Goal: Information Seeking & Learning: Understand process/instructions

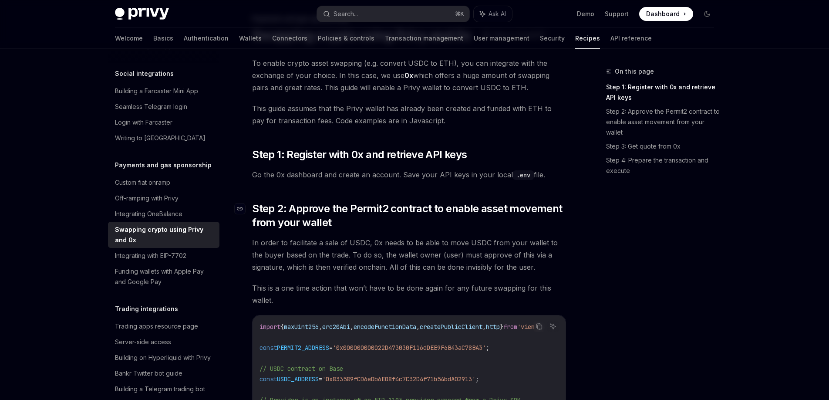
scroll to position [53, 0]
click at [457, 270] on span "In order to facilitate a sale of USDC, 0x needs to be able to move USDC from yo…" at bounding box center [409, 254] width 314 height 37
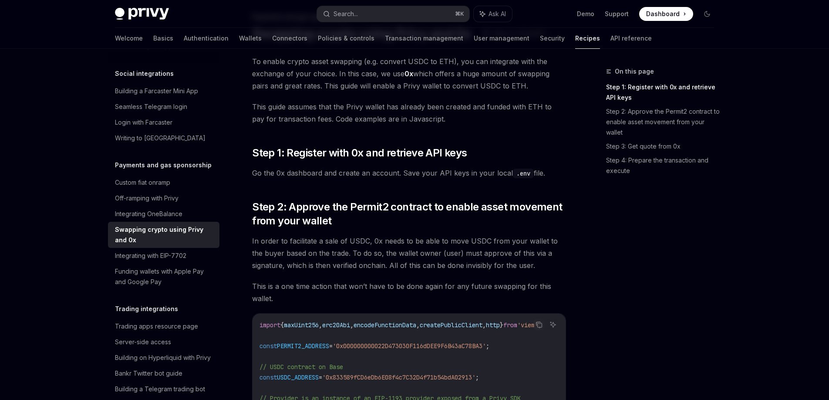
scroll to position [59, 0]
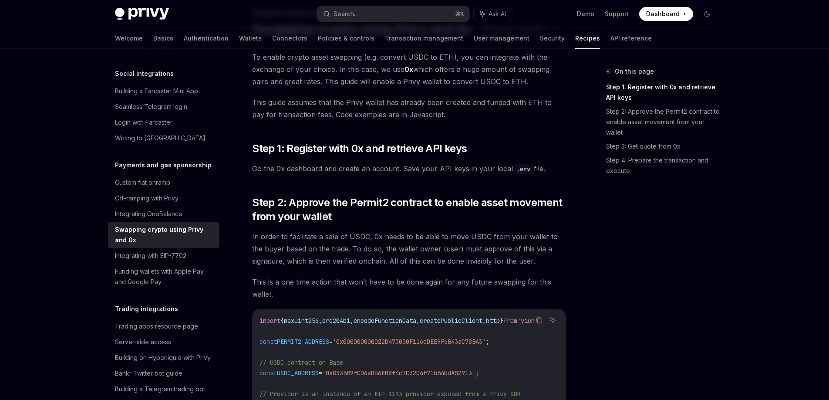
click at [387, 245] on span "In order to facilitate a sale of USDC, 0x needs to be able to move USDC from yo…" at bounding box center [409, 248] width 314 height 37
click at [172, 18] on div "Privy Docs home page" at bounding box center [212, 14] width 195 height 12
click at [164, 18] on img at bounding box center [142, 14] width 54 height 12
click at [369, 13] on button "Search... ⌘ K" at bounding box center [393, 14] width 152 height 16
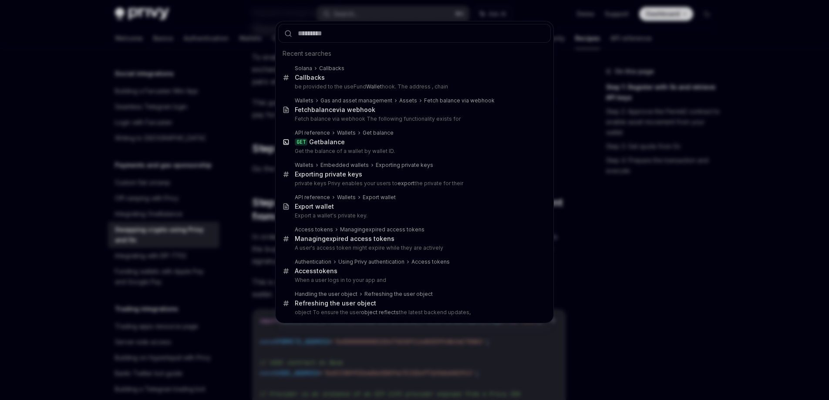
click at [239, 166] on div "Recent searches Solana Callbacks Callbacks be provided to the useFund Wallet ho…" at bounding box center [414, 200] width 829 height 400
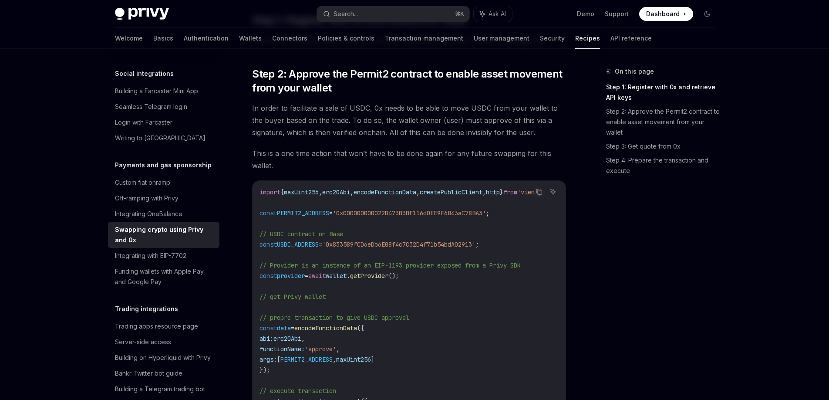
scroll to position [189, 0]
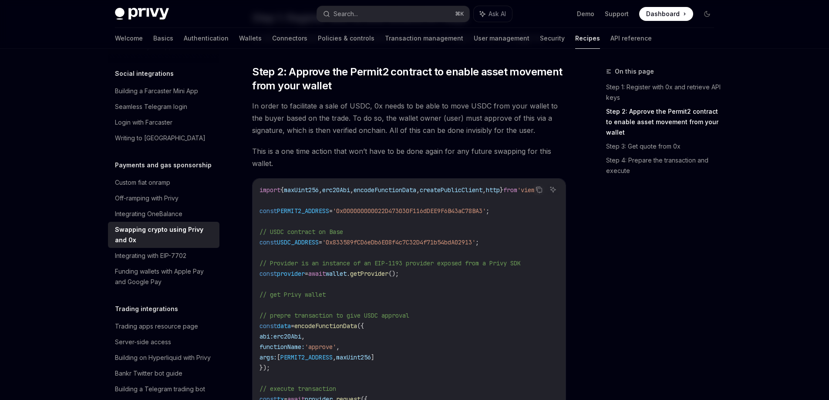
click at [309, 212] on span "PERMIT2_ADDRESS" at bounding box center [303, 211] width 52 height 8
copy span "PERMIT2_ADDRESS"
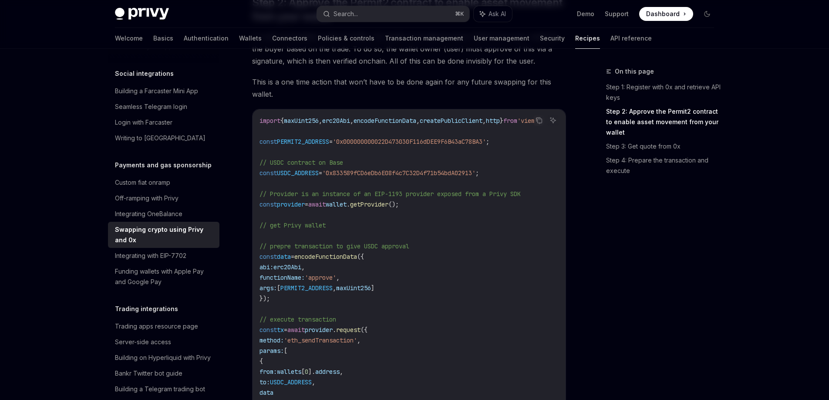
scroll to position [257, 0]
copy span "PERMIT2_ADDRESS"
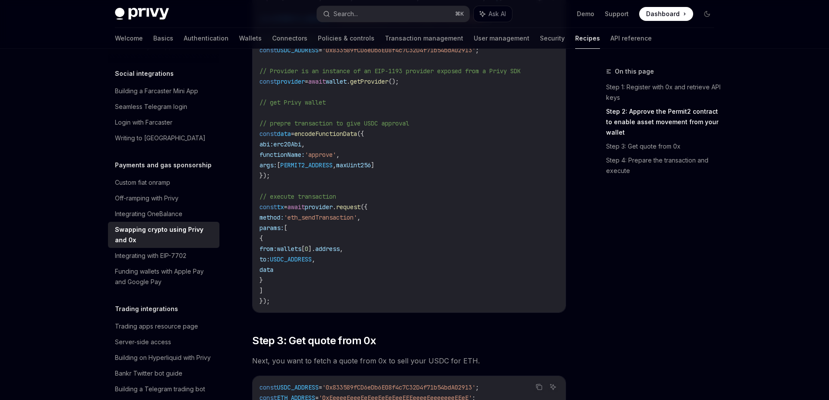
scroll to position [382, 0]
click at [336, 216] on span "'eth_sendTransaction'" at bounding box center [320, 216] width 73 height 8
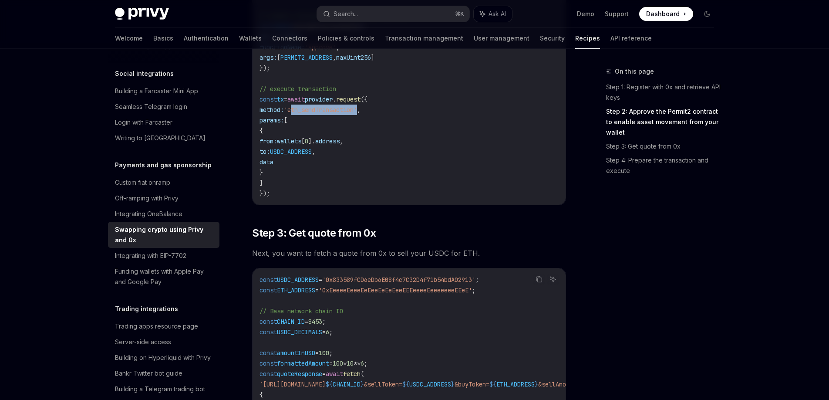
scroll to position [490, 0]
click at [306, 287] on code "const USDC_ADDRESS = '0x833589fCD6eDb6E08f4c7C32D4f71b54bdA02913' ; const ETH_A…" at bounding box center [506, 367] width 494 height 188
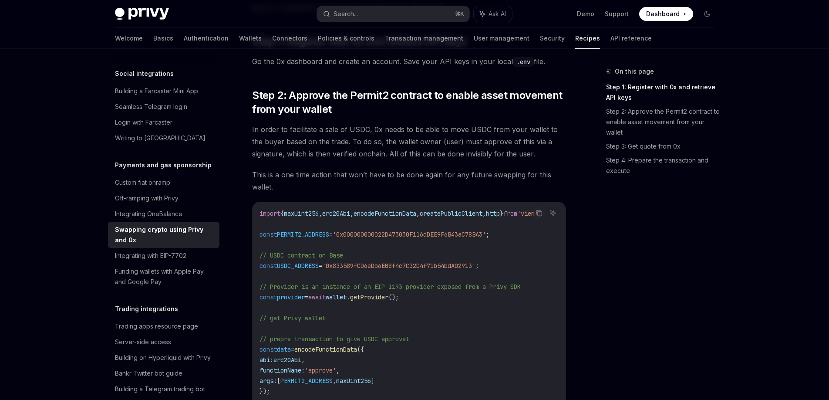
scroll to position [165, 0]
click at [321, 99] on span "Step 2: Approve the Permit2 contract to enable asset movement from your wallet" at bounding box center [409, 103] width 314 height 28
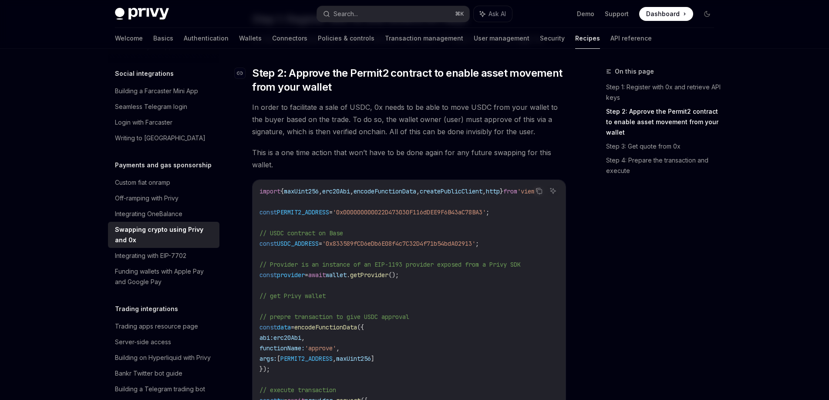
click at [424, 74] on span "Step 2: Approve the Permit2 contract to enable asset movement from your wallet" at bounding box center [409, 80] width 314 height 28
click at [374, 108] on span "In order to facilitate a sale of USDC, 0x needs to be able to move USDC from yo…" at bounding box center [409, 119] width 314 height 37
copy span "0x"
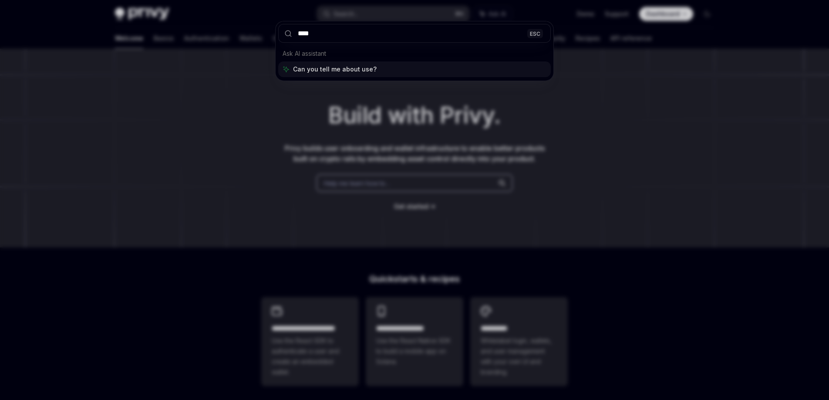
type input "****"
type input "*******"
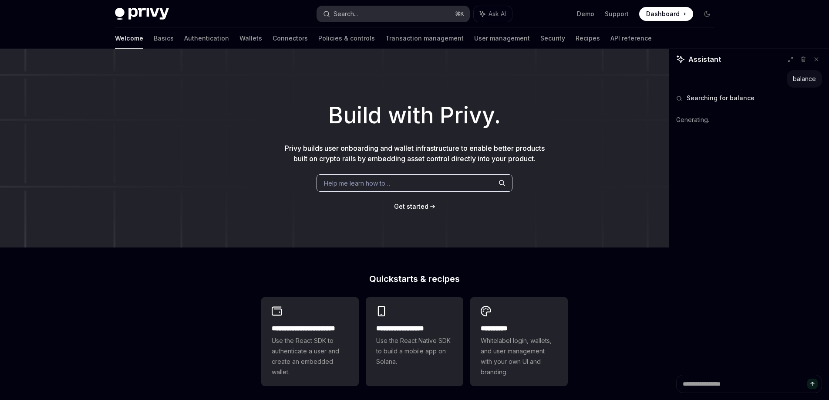
type textarea "*"
click at [371, 16] on button "Search... ⌘ K" at bounding box center [393, 14] width 152 height 16
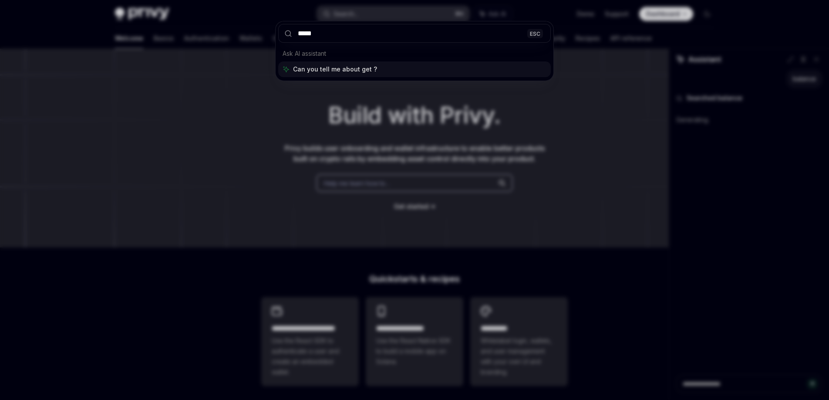
type input "******"
type input "**********"
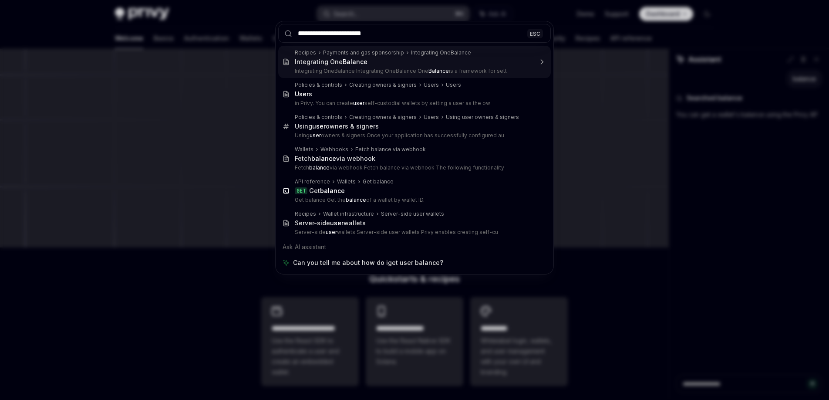
type textarea "*"
type input "**********"
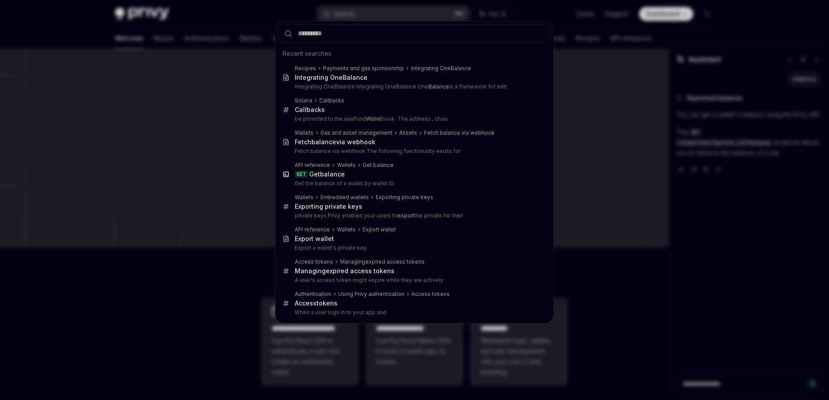
type textarea "*"
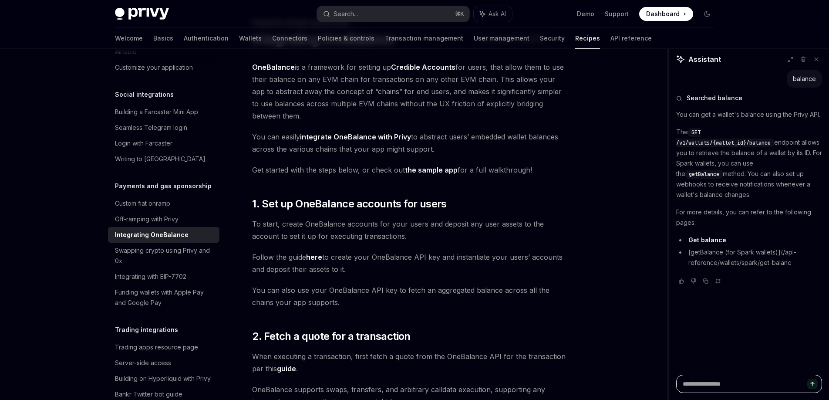
scroll to position [44, 0]
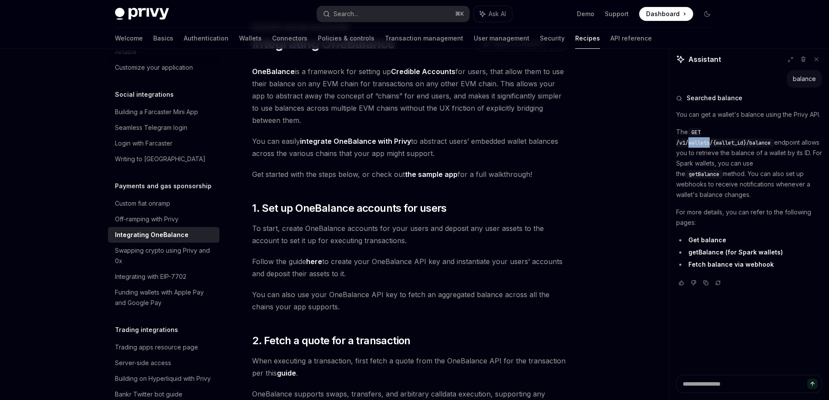
copy span "wallets"
drag, startPoint x: 739, startPoint y: 134, endPoint x: 718, endPoint y: 135, distance: 21.3
click at [718, 135] on span "GET /v1/wallets/{wallet_id}/balance" at bounding box center [723, 137] width 94 height 17
click at [720, 260] on link "Fetch balance via webhook" at bounding box center [730, 264] width 85 height 8
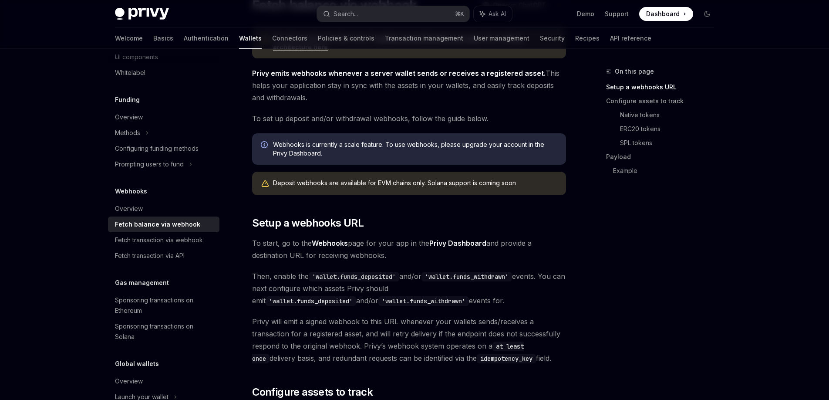
scroll to position [84, 0]
click at [331, 276] on code "'wallet.funds_deposited'" at bounding box center [354, 276] width 91 height 10
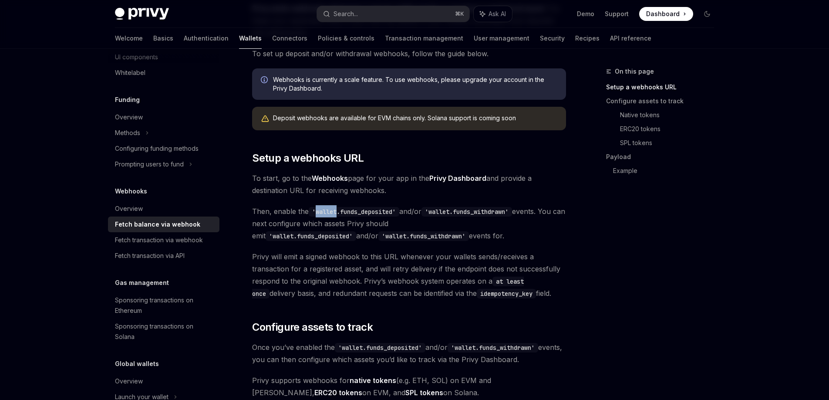
scroll to position [151, 0]
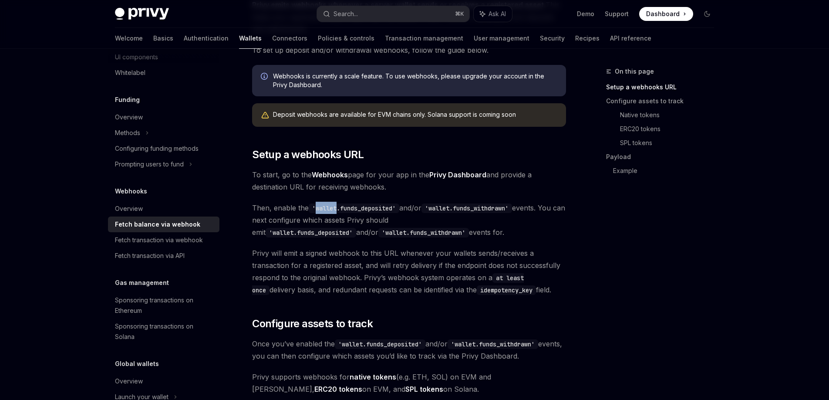
click at [331, 171] on strong "Webhooks" at bounding box center [330, 174] width 36 height 9
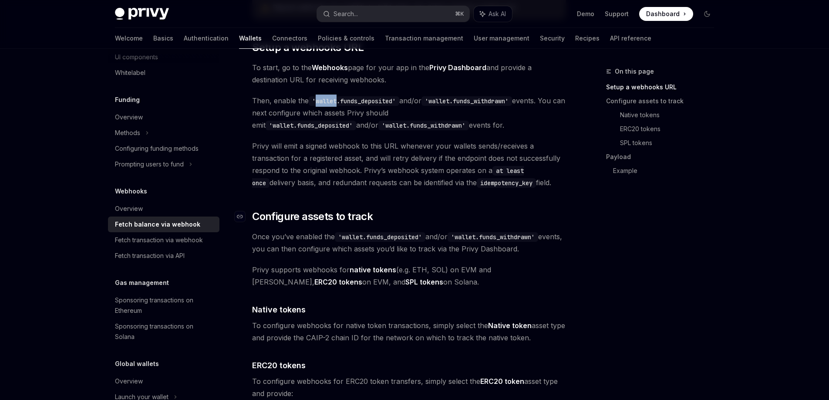
click at [308, 220] on span "Configure assets to track" at bounding box center [312, 216] width 121 height 14
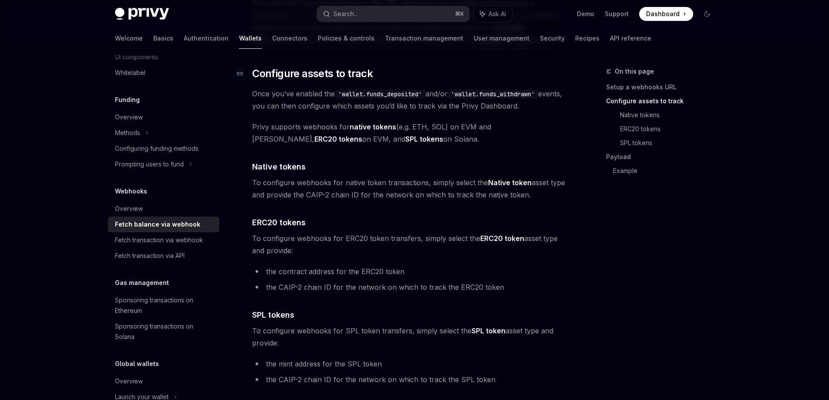
scroll to position [401, 0]
click at [349, 92] on code "'wallet.funds_deposited'" at bounding box center [380, 94] width 91 height 10
copy code "wallet"
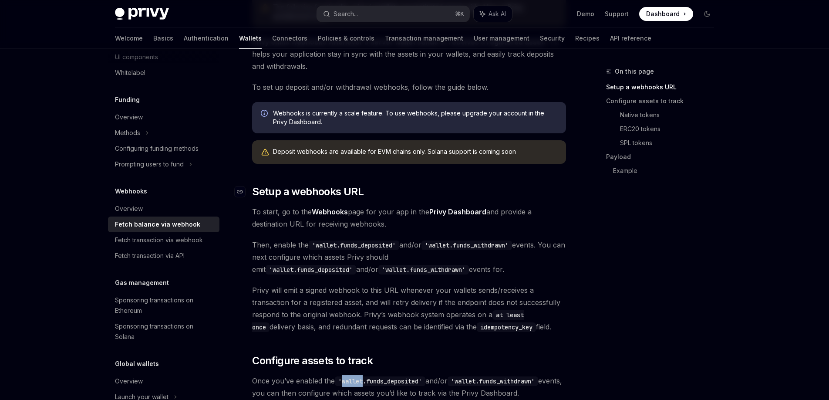
click at [296, 190] on span "Setup a webhooks URL" at bounding box center [307, 192] width 111 height 14
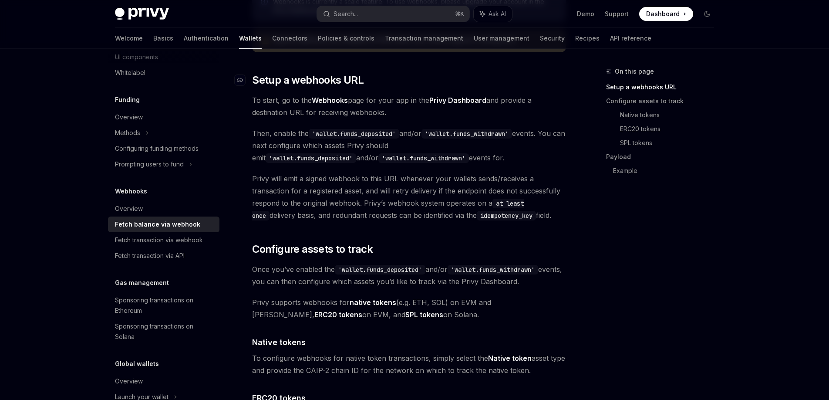
click at [296, 190] on span "Privy will emit a signed webhook to this URL whenever your wallets sends/receiv…" at bounding box center [409, 196] width 314 height 49
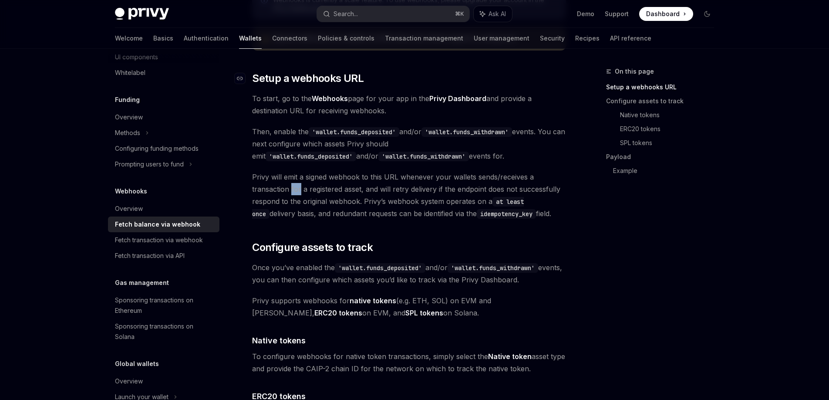
scroll to position [232, 0]
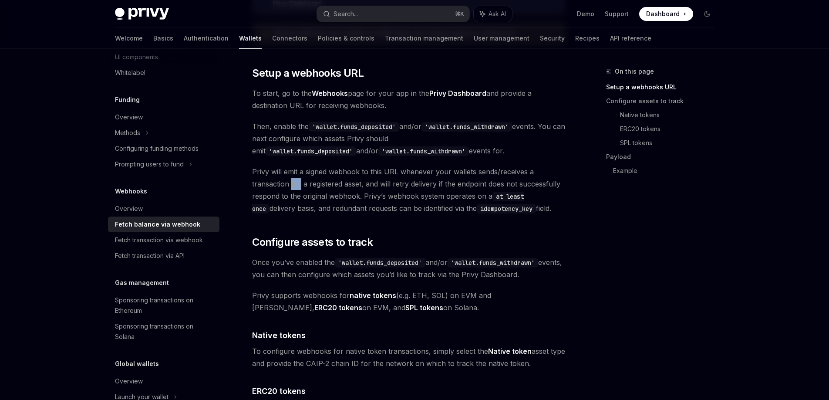
click at [274, 102] on span "To start, go to the Webhooks page for your app in the Privy Dashboard and provi…" at bounding box center [409, 99] width 314 height 24
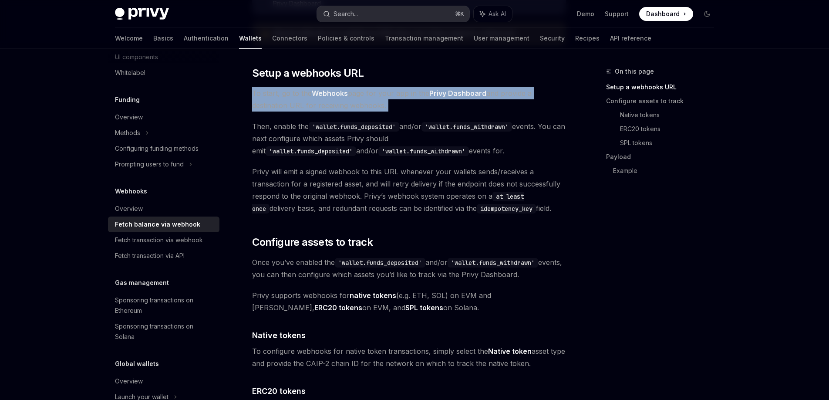
click at [362, 12] on button "Search... ⌘ K" at bounding box center [393, 14] width 152 height 16
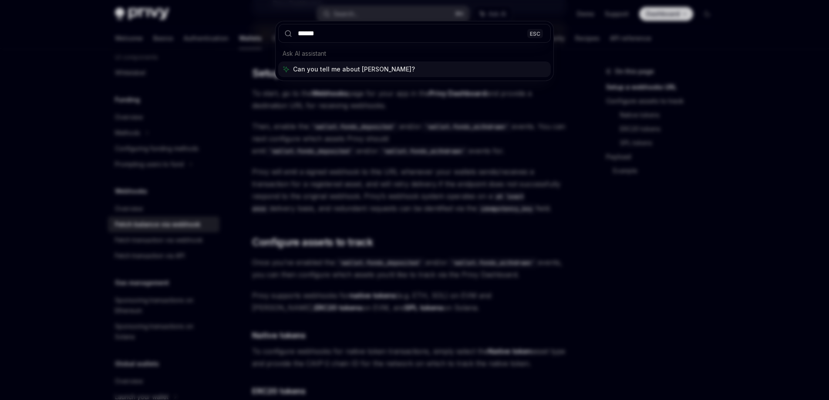
type input "*******"
type input "**********"
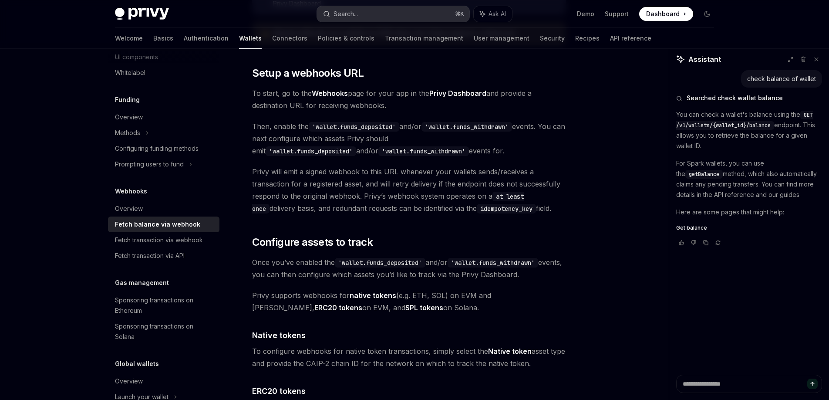
type textarea "*"
copy span "v1/wallets"
drag, startPoint x: 678, startPoint y: 127, endPoint x: 710, endPoint y: 126, distance: 31.8
click at [710, 126] on span "GET /v1/wallets/{wallet_id}/balance" at bounding box center [744, 119] width 137 height 17
